Goal: Task Accomplishment & Management: Manage account settings

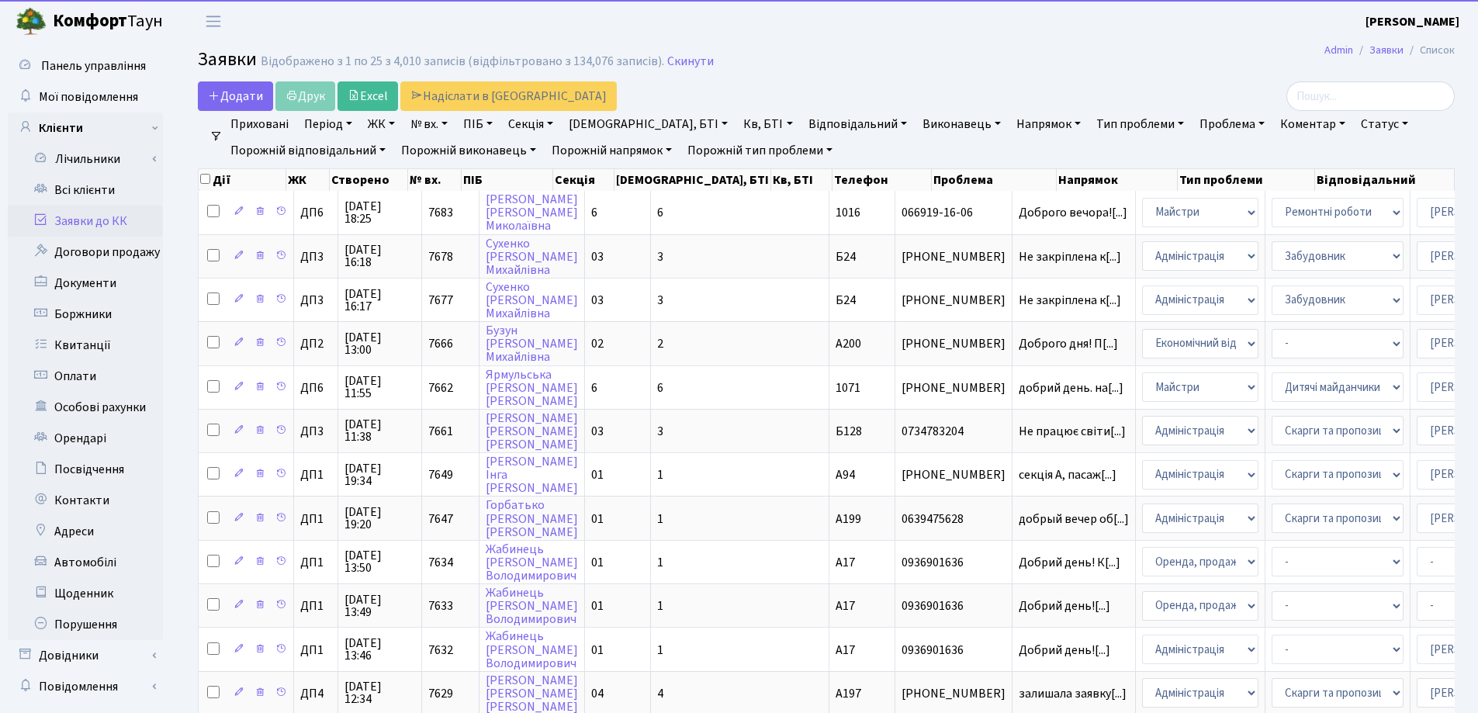
select select "25"
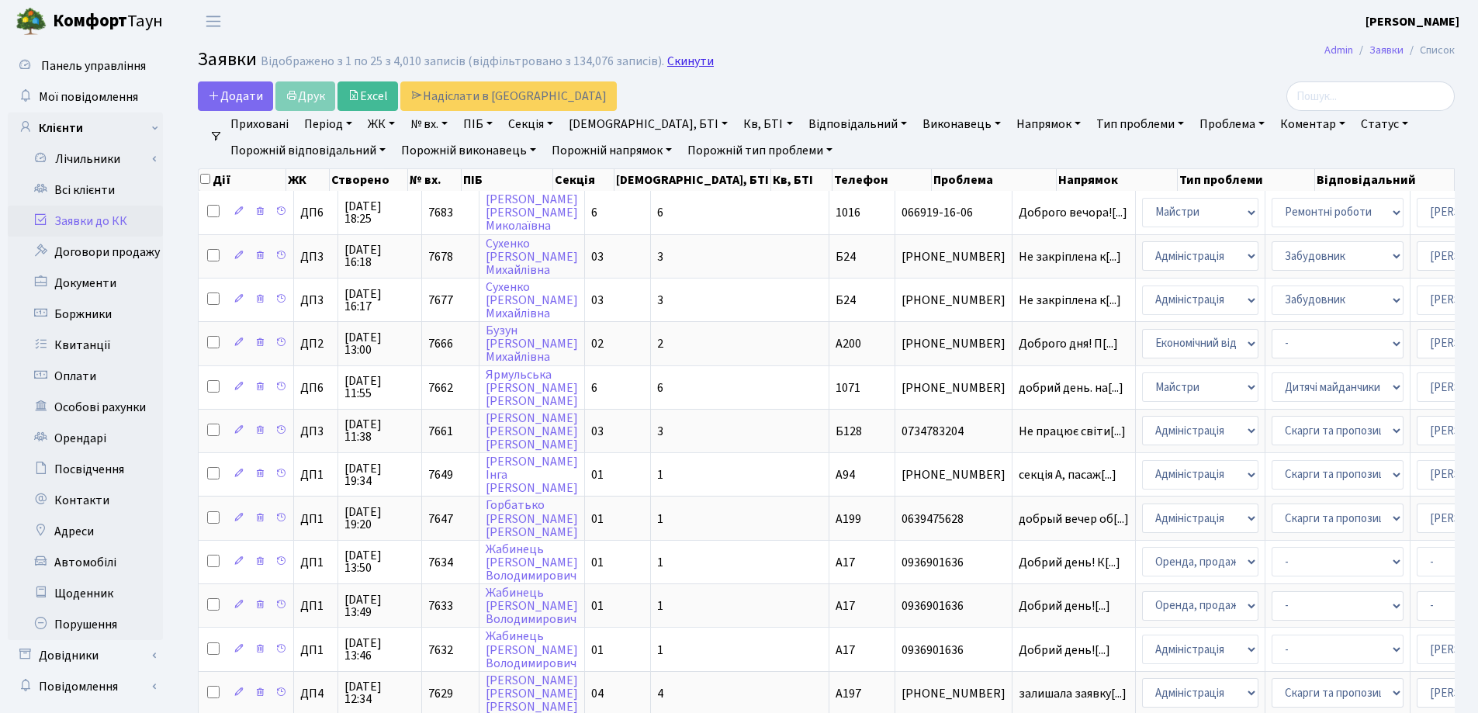
click at [687, 64] on link "Скинути" at bounding box center [690, 61] width 47 height 15
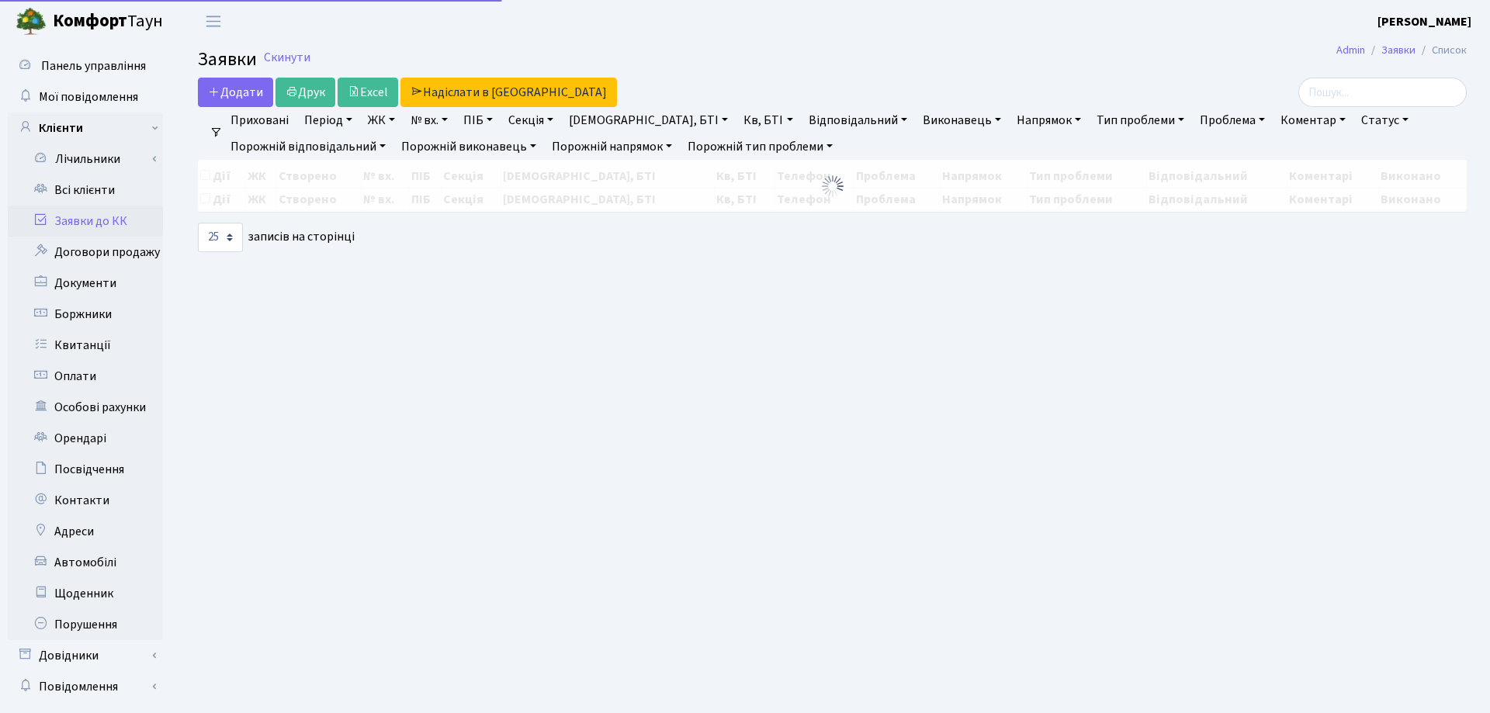
select select "25"
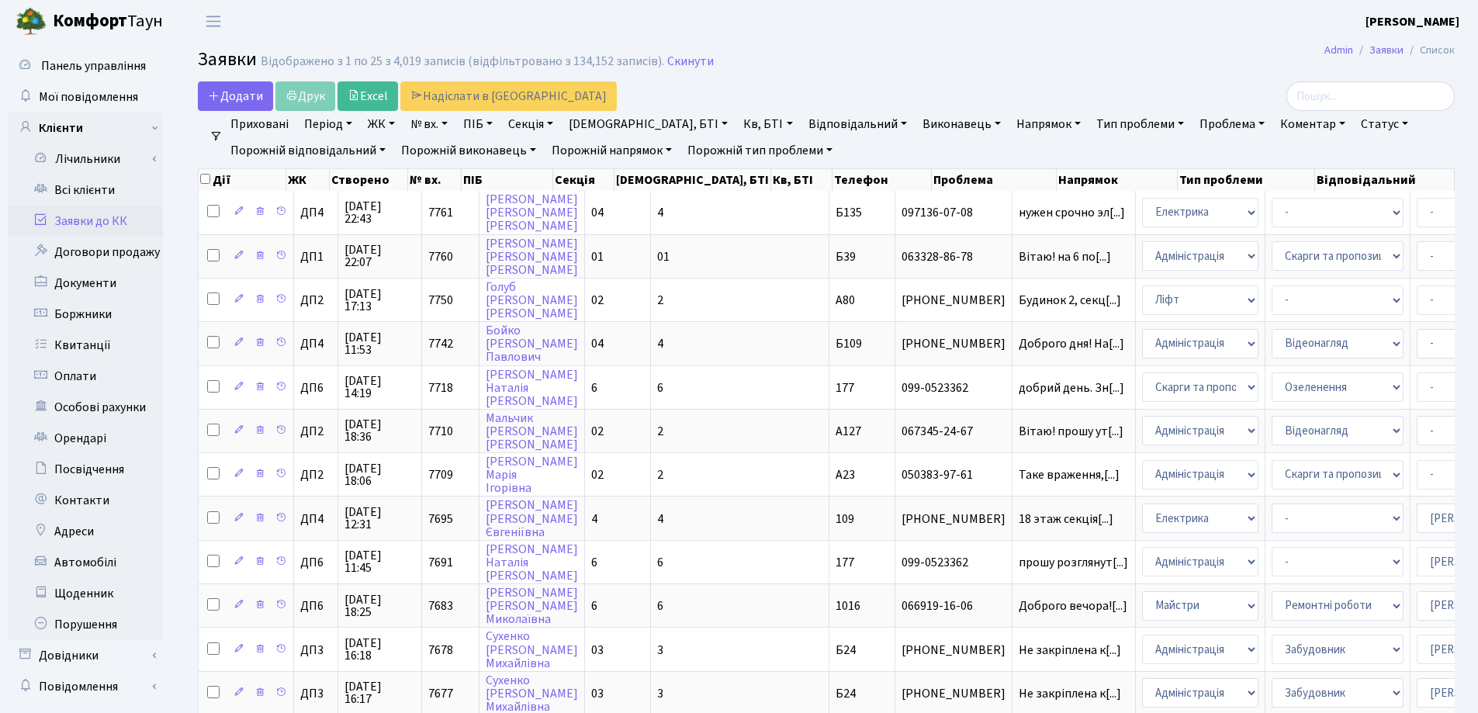
click at [75, 220] on link "Заявки до КК" at bounding box center [85, 221] width 155 height 31
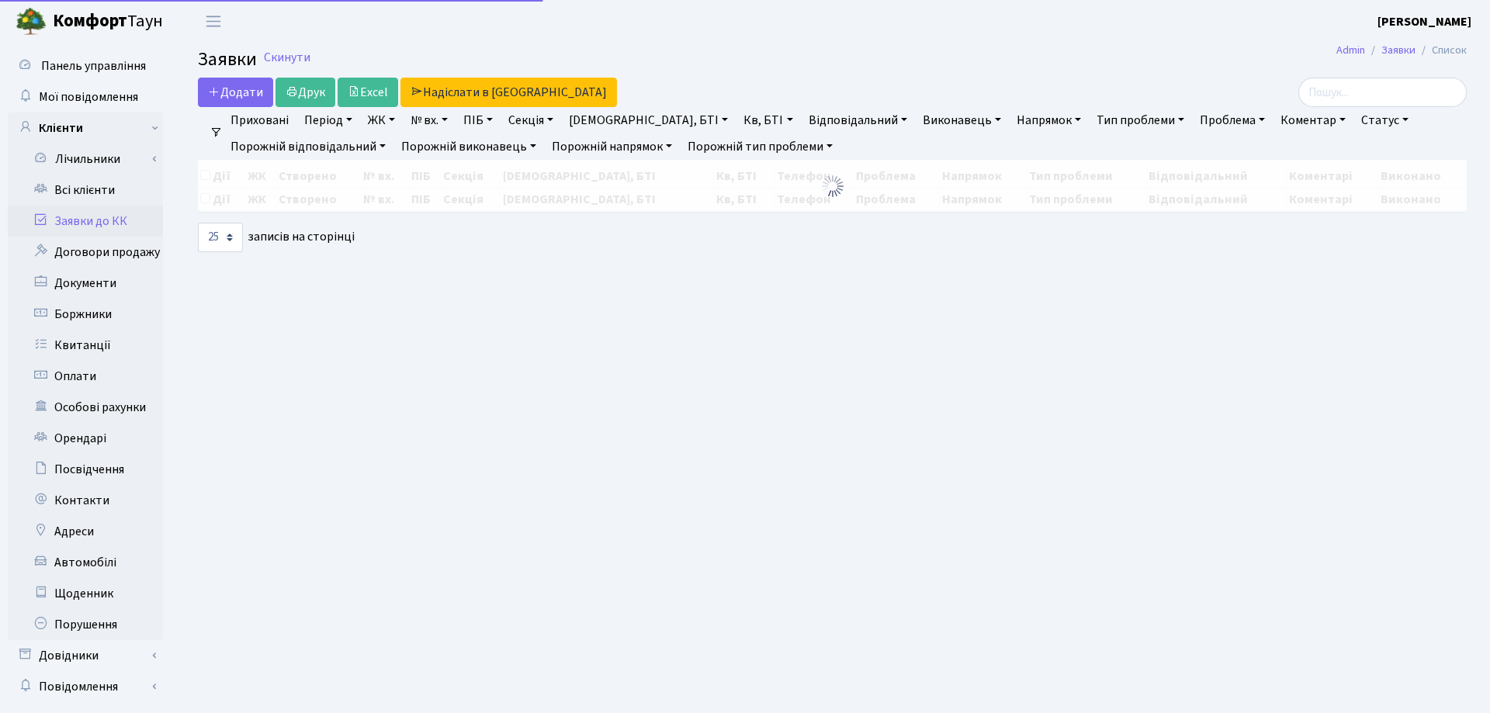
select select "25"
